Goal: Check status: Check status

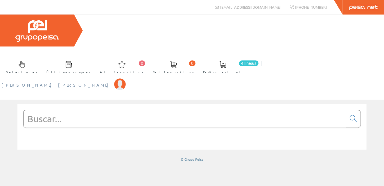
click at [111, 82] on span "[PERSON_NAME] [PERSON_NAME]" at bounding box center [56, 85] width 110 height 6
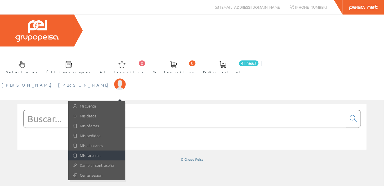
click at [125, 150] on link "Mis facturas" at bounding box center [96, 155] width 57 height 10
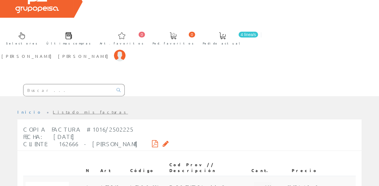
scroll to position [29, 0]
click at [170, 181] on span "ELPS7347BBL // Cerco de LED 595 x 595 mm 40W 3800Lm 6000K Marco B Roblan" at bounding box center [209, 186] width 78 height 10
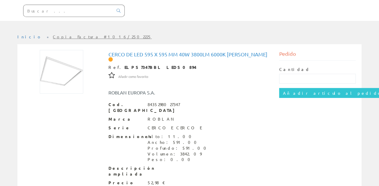
scroll to position [78, 0]
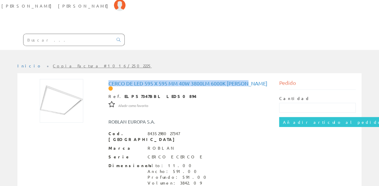
drag, startPoint x: 252, startPoint y: 30, endPoint x: 108, endPoint y: 32, distance: 143.7
click at [109, 80] on h1 "Cerco de LED 595 x 595 mm 40W 3800Lm 6000K [PERSON_NAME]" at bounding box center [190, 85] width 162 height 10
copy h1 "Cerco de LED 595 x 595 mm 40W 3800Lm 6000K Marco B"
